Goal: Check status: Check status

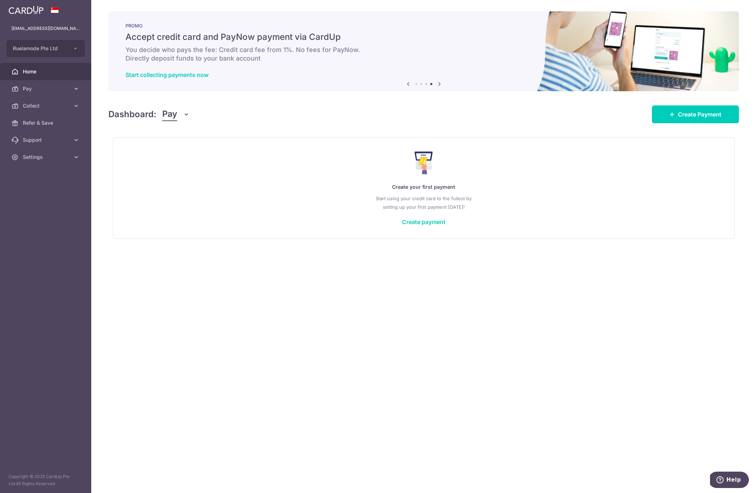
click at [26, 71] on span "Home" at bounding box center [46, 71] width 47 height 7
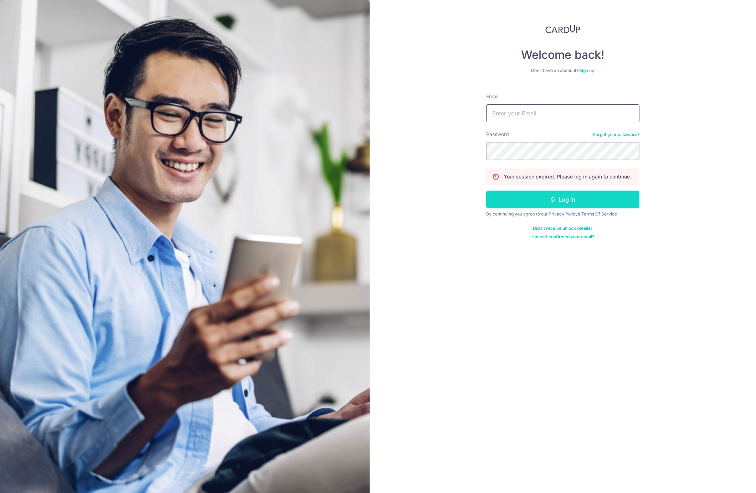
type input "[EMAIL_ADDRESS][DOMAIN_NAME]"
click at [602, 197] on button "Log in" at bounding box center [562, 200] width 153 height 18
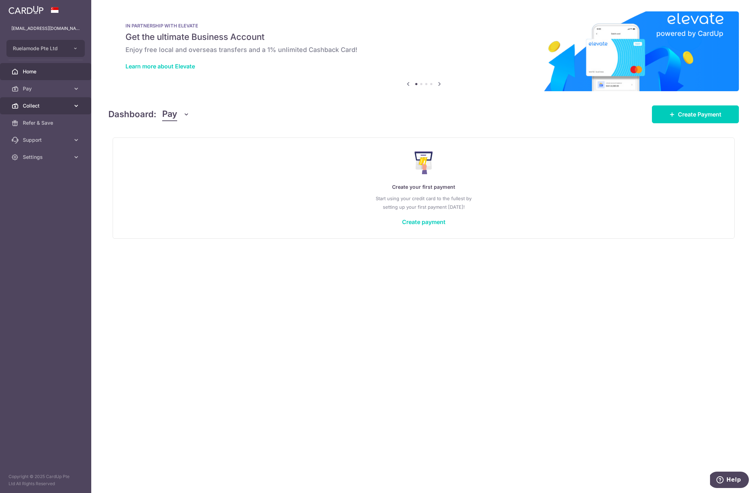
click at [36, 112] on link "Collect" at bounding box center [45, 105] width 91 height 17
click at [39, 123] on body "[EMAIL_ADDRESS][DOMAIN_NAME] Ruelamode Pte Ltd Add new company Ruelamode Pte Lt…" at bounding box center [378, 246] width 756 height 493
click at [35, 174] on span "Invoices" at bounding box center [46, 174] width 47 height 7
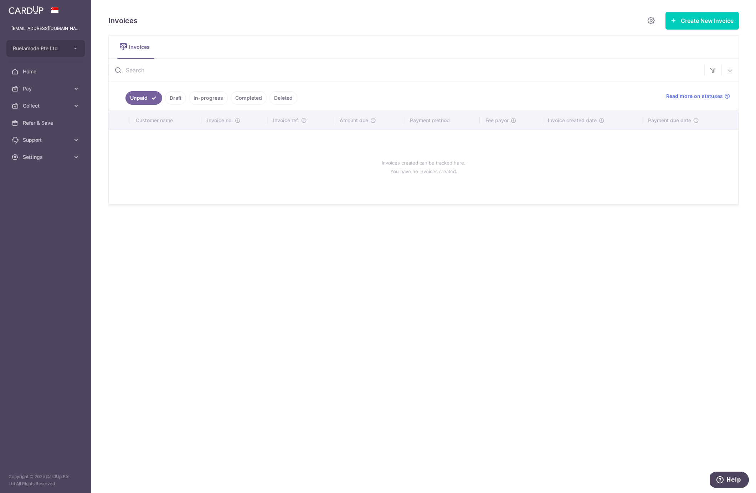
click at [252, 101] on link "Completed" at bounding box center [249, 98] width 36 height 14
click at [55, 108] on span "Collect" at bounding box center [46, 105] width 47 height 7
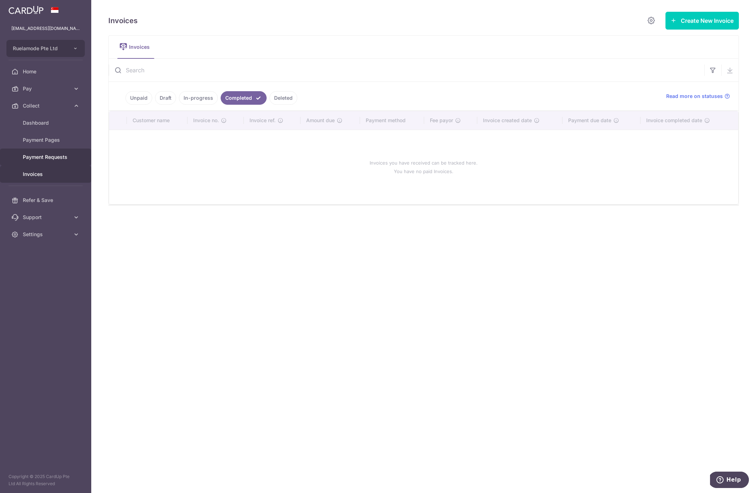
click at [51, 161] on link "Payment Requests" at bounding box center [45, 157] width 91 height 17
click at [187, 106] on ul "Unpaid Draft In-progress Completed Deleted" at bounding box center [383, 96] width 549 height 29
click at [188, 101] on link "In-progress" at bounding box center [198, 98] width 39 height 14
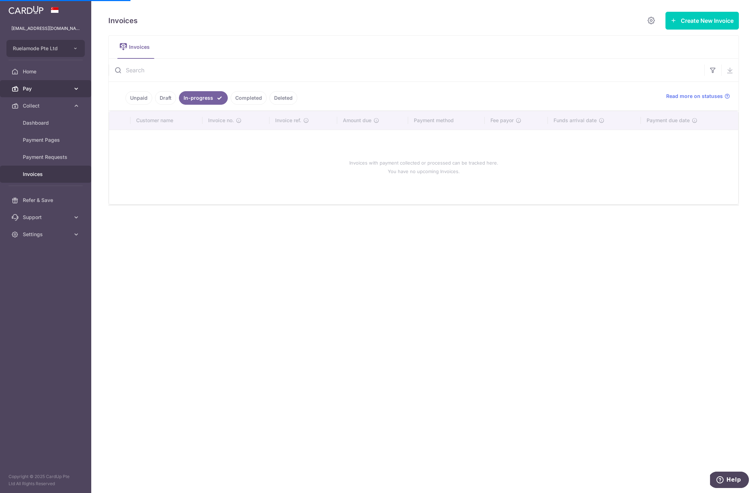
click at [45, 87] on span "Pay" at bounding box center [46, 88] width 47 height 7
click at [41, 106] on span "Collect" at bounding box center [46, 105] width 47 height 7
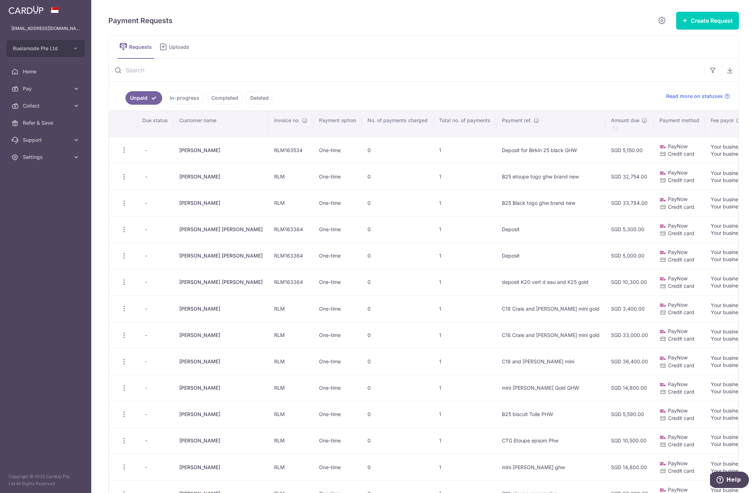
click at [186, 96] on link "In-progress" at bounding box center [184, 98] width 39 height 14
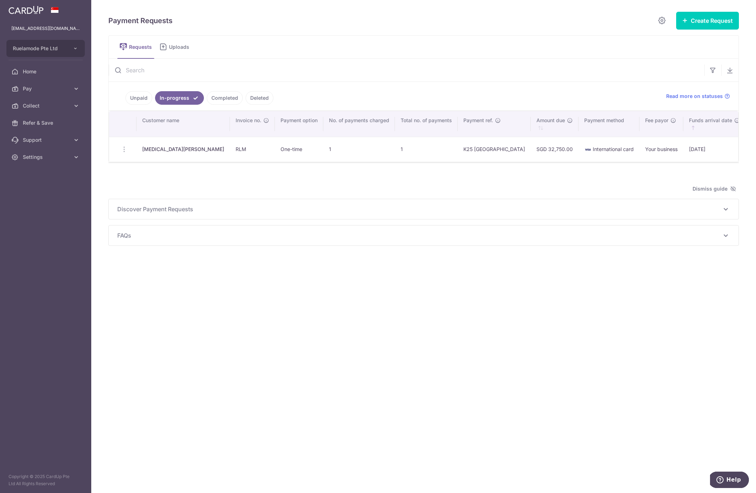
click at [221, 95] on link "Completed" at bounding box center [225, 98] width 36 height 14
